Goal: Information Seeking & Learning: Compare options

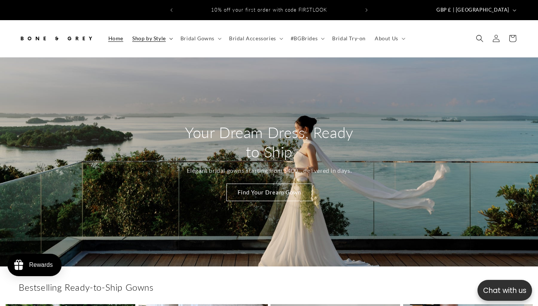
click at [167, 32] on summary "Shop by Style" at bounding box center [152, 39] width 48 height 16
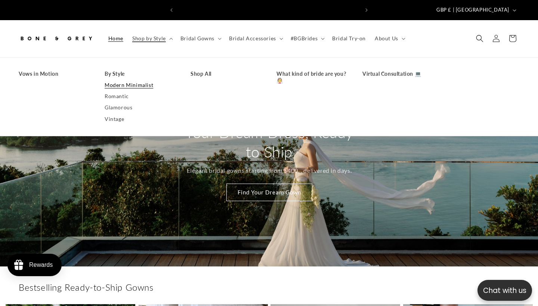
scroll to position [0, 181]
click at [143, 80] on link "Modern Minimalist" at bounding box center [140, 85] width 71 height 11
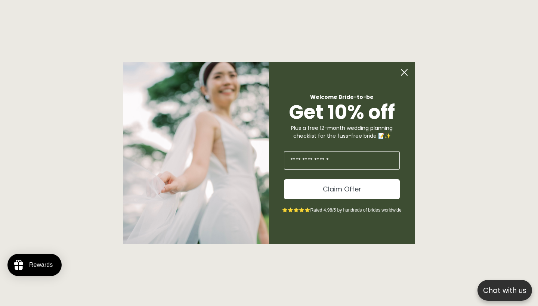
scroll to position [739, 0]
click at [406, 73] on circle "Close dialog" at bounding box center [404, 72] width 14 height 14
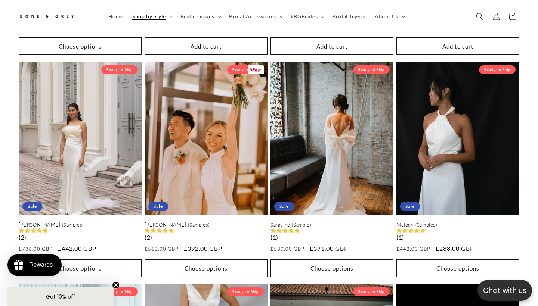
scroll to position [0, 363]
click at [234, 222] on link "[PERSON_NAME] (Samples)" at bounding box center [205, 225] width 123 height 6
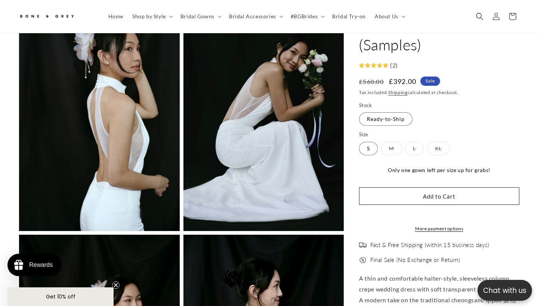
scroll to position [1070, 0]
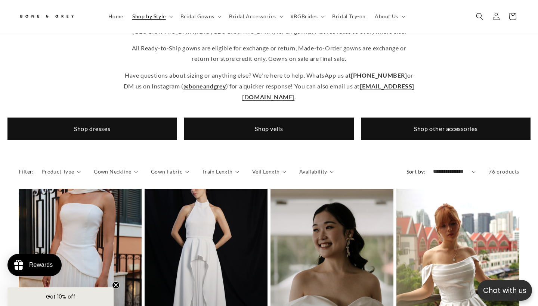
scroll to position [267, 0]
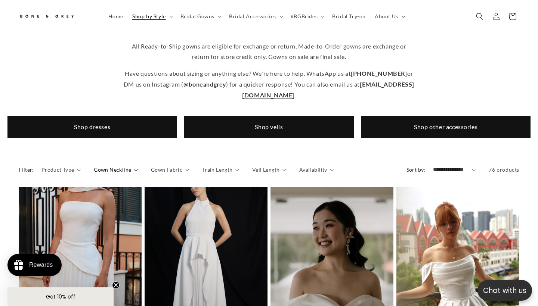
click at [134, 169] on icon "Gown Neckline (0 selected)" at bounding box center [136, 170] width 4 height 2
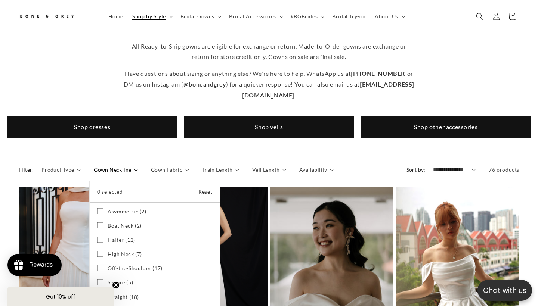
scroll to position [0, 363]
click at [117, 237] on span "Halter (12)" at bounding box center [122, 240] width 28 height 7
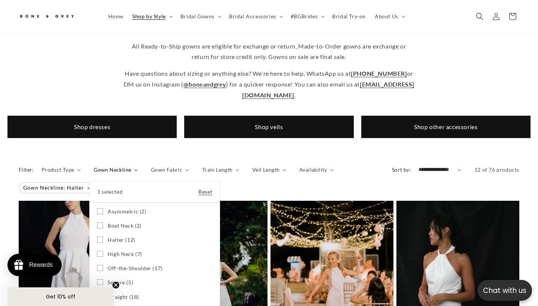
click at [127, 251] on span "High Neck (7)" at bounding box center [125, 254] width 34 height 7
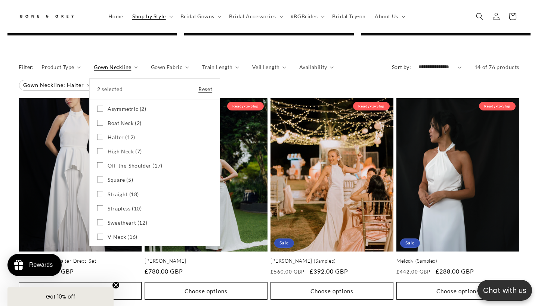
click at [138, 71] on summary "Gown Neckline" at bounding box center [116, 67] width 44 height 8
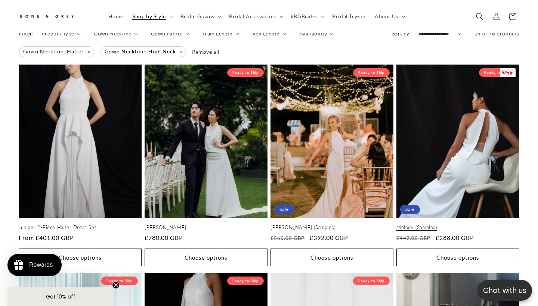
scroll to position [0, 363]
click at [473, 224] on link "Melody (Samples)" at bounding box center [457, 227] width 123 height 6
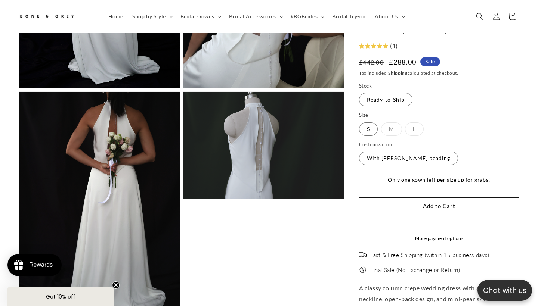
scroll to position [0, 363]
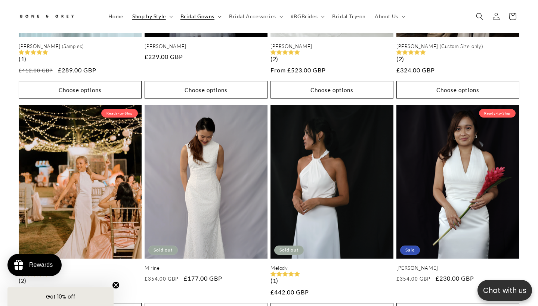
scroll to position [0, 363]
click at [214, 22] on summary "Bridal Gowns" at bounding box center [200, 17] width 49 height 16
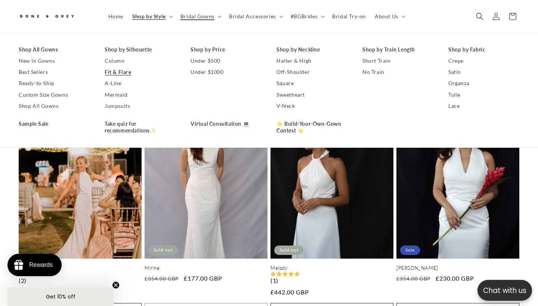
click at [115, 72] on link "Fit & Flare" at bounding box center [140, 71] width 71 height 11
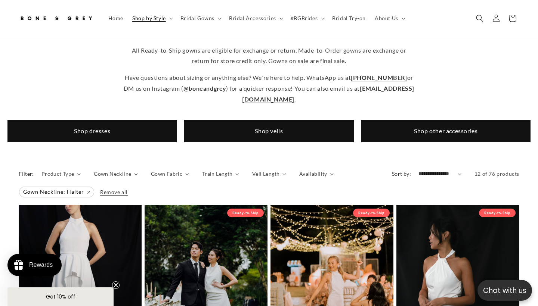
scroll to position [0, 363]
